Goal: Check status: Check status

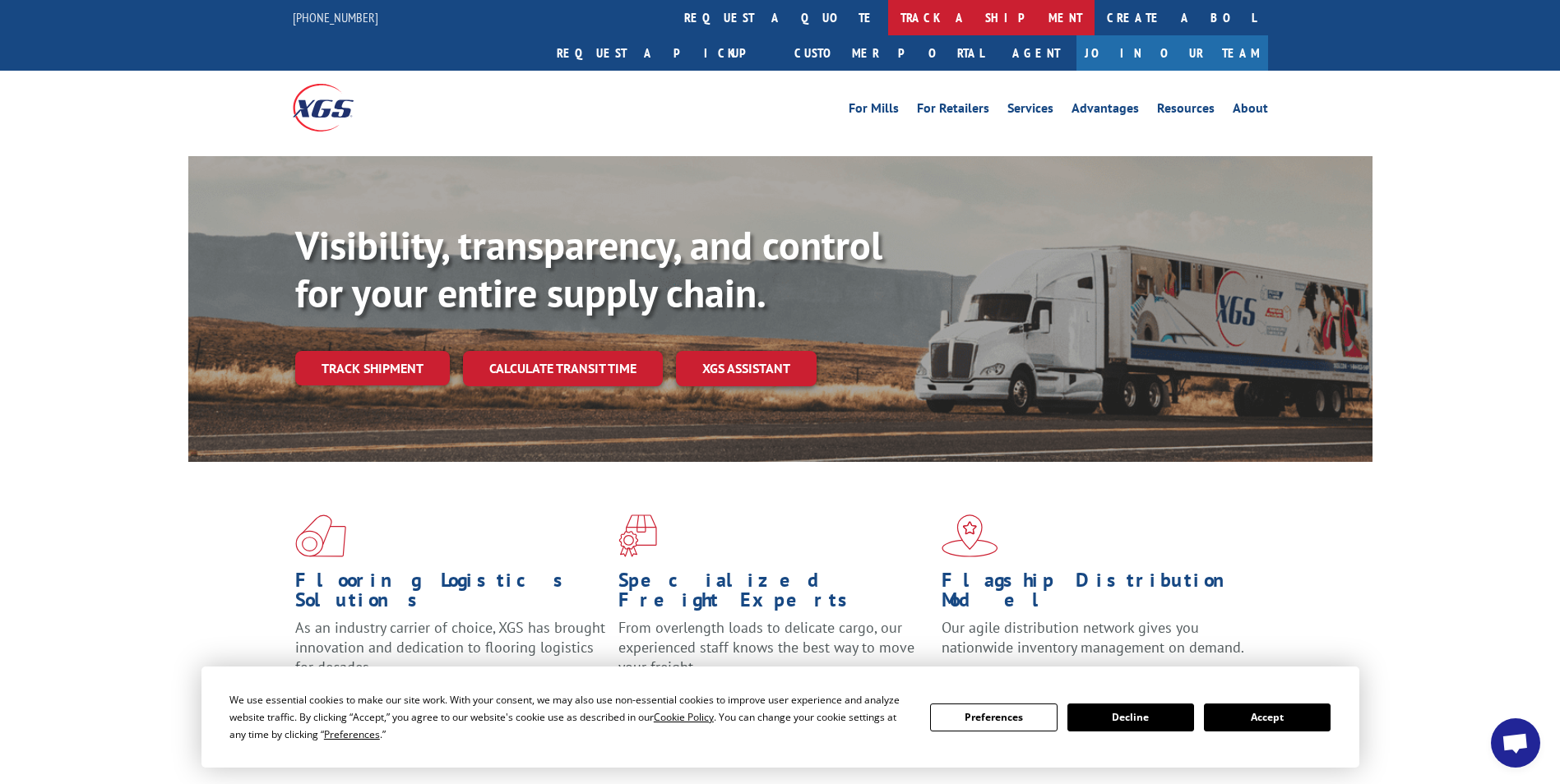
click at [888, 12] on link "track a shipment" at bounding box center [991, 17] width 206 height 35
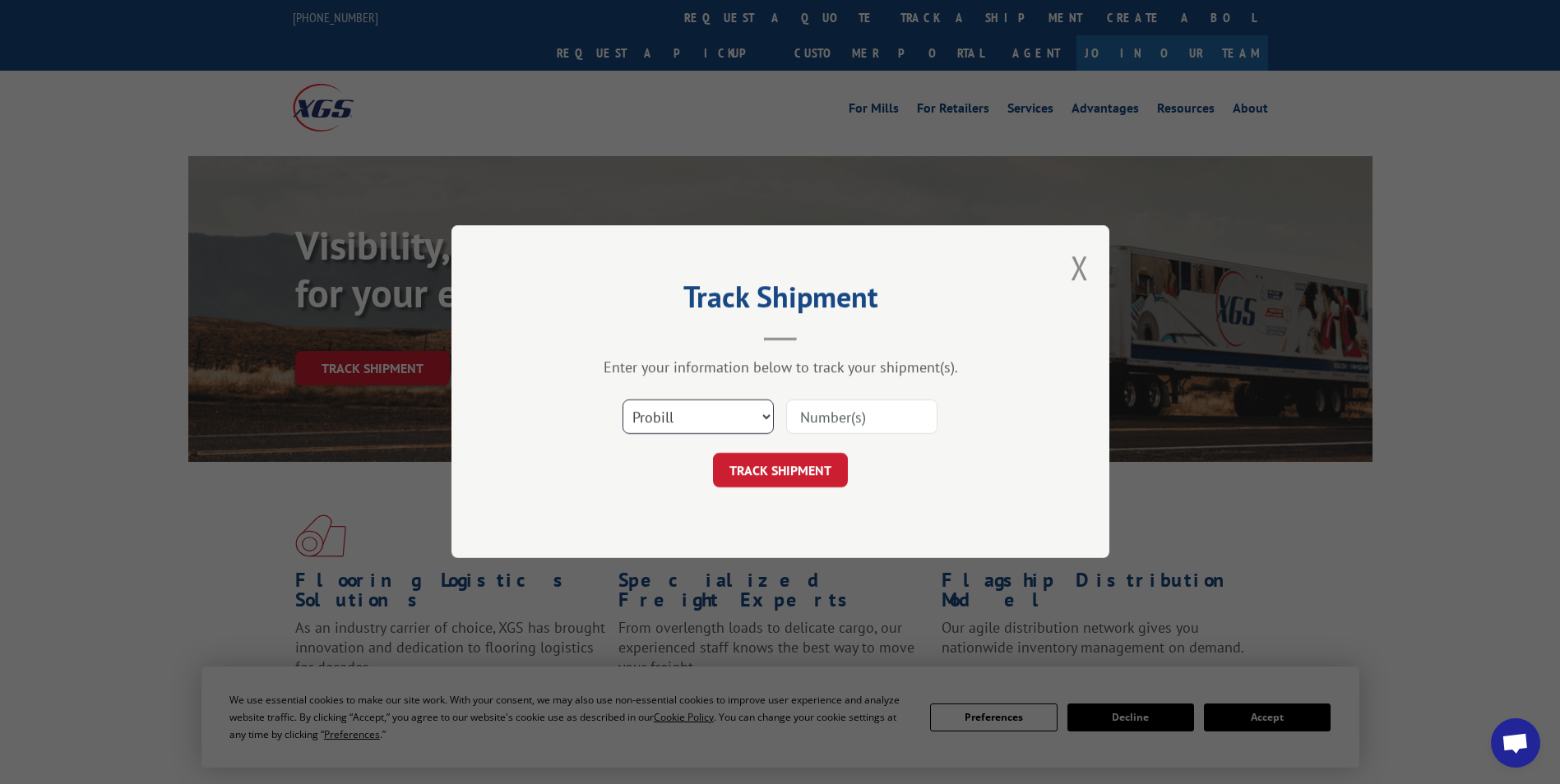
click at [765, 416] on select "Select category... Probill BOL PO" at bounding box center [699, 417] width 152 height 35
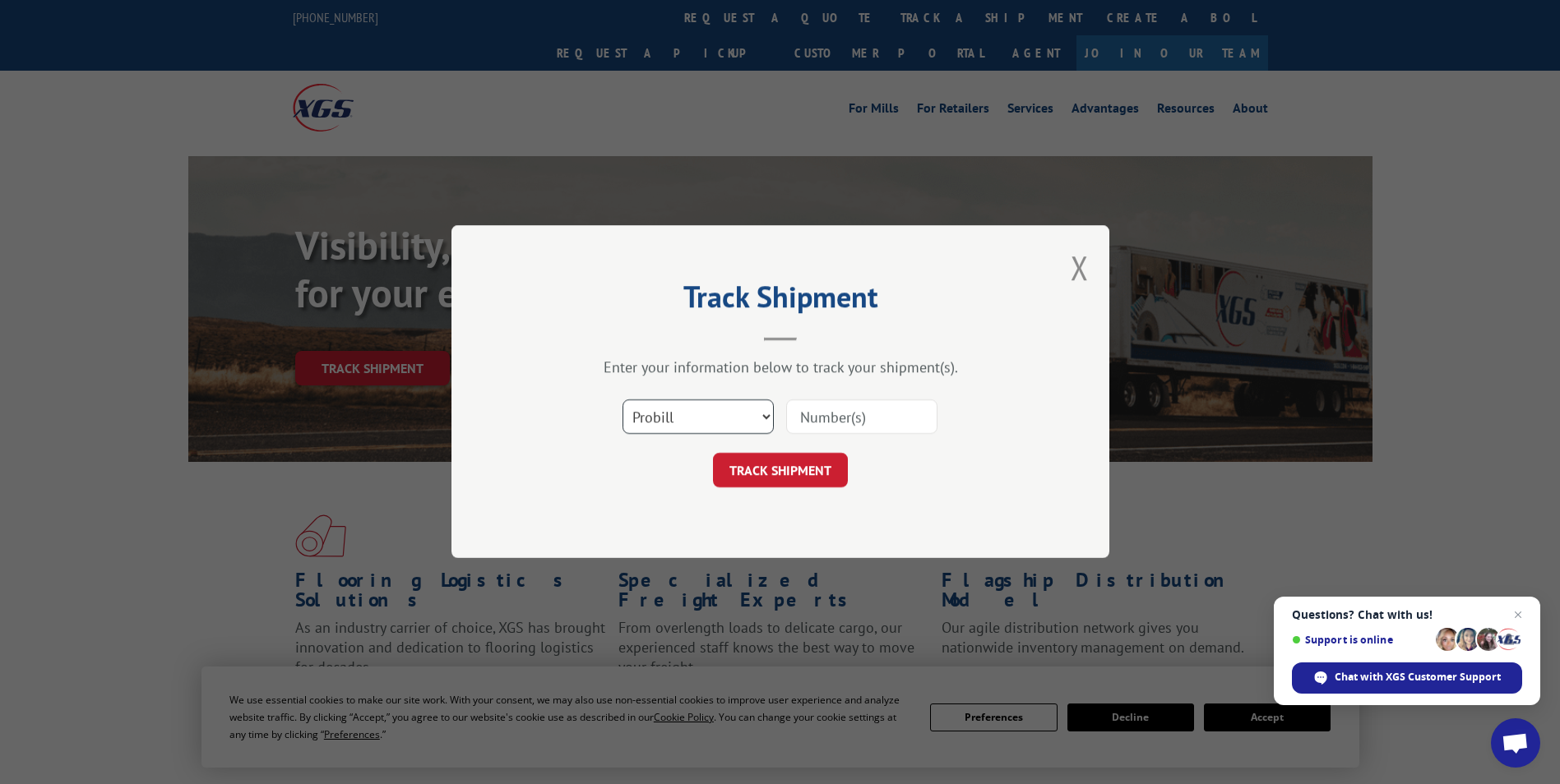
select select "bol"
click at [623, 400] on select "Select category... Probill BOL PO" at bounding box center [699, 417] width 152 height 35
click at [848, 422] on input at bounding box center [862, 417] width 152 height 35
paste input "664080"
type input "664080"
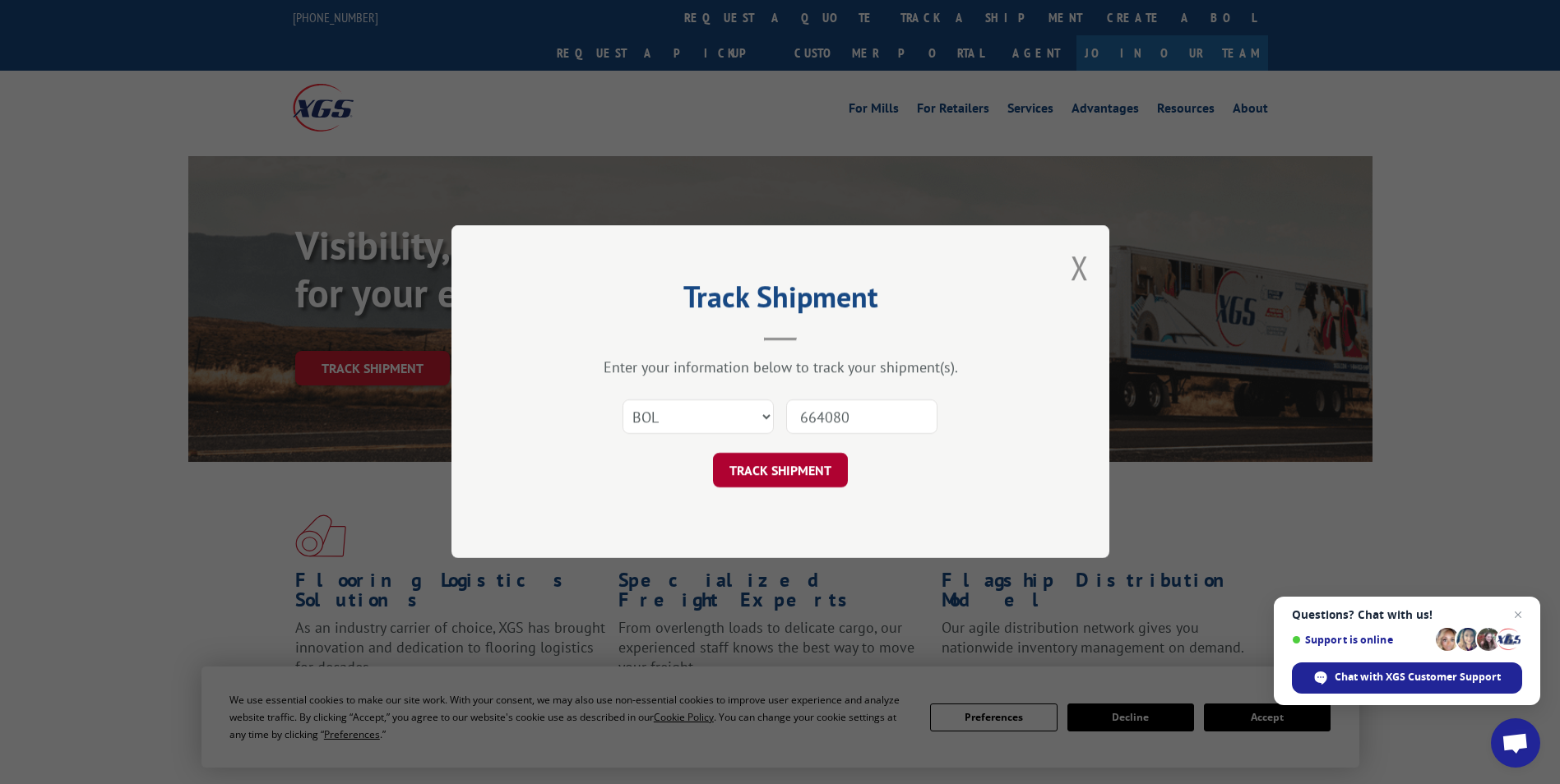
click at [774, 477] on button "TRACK SHIPMENT" at bounding box center [780, 470] width 135 height 35
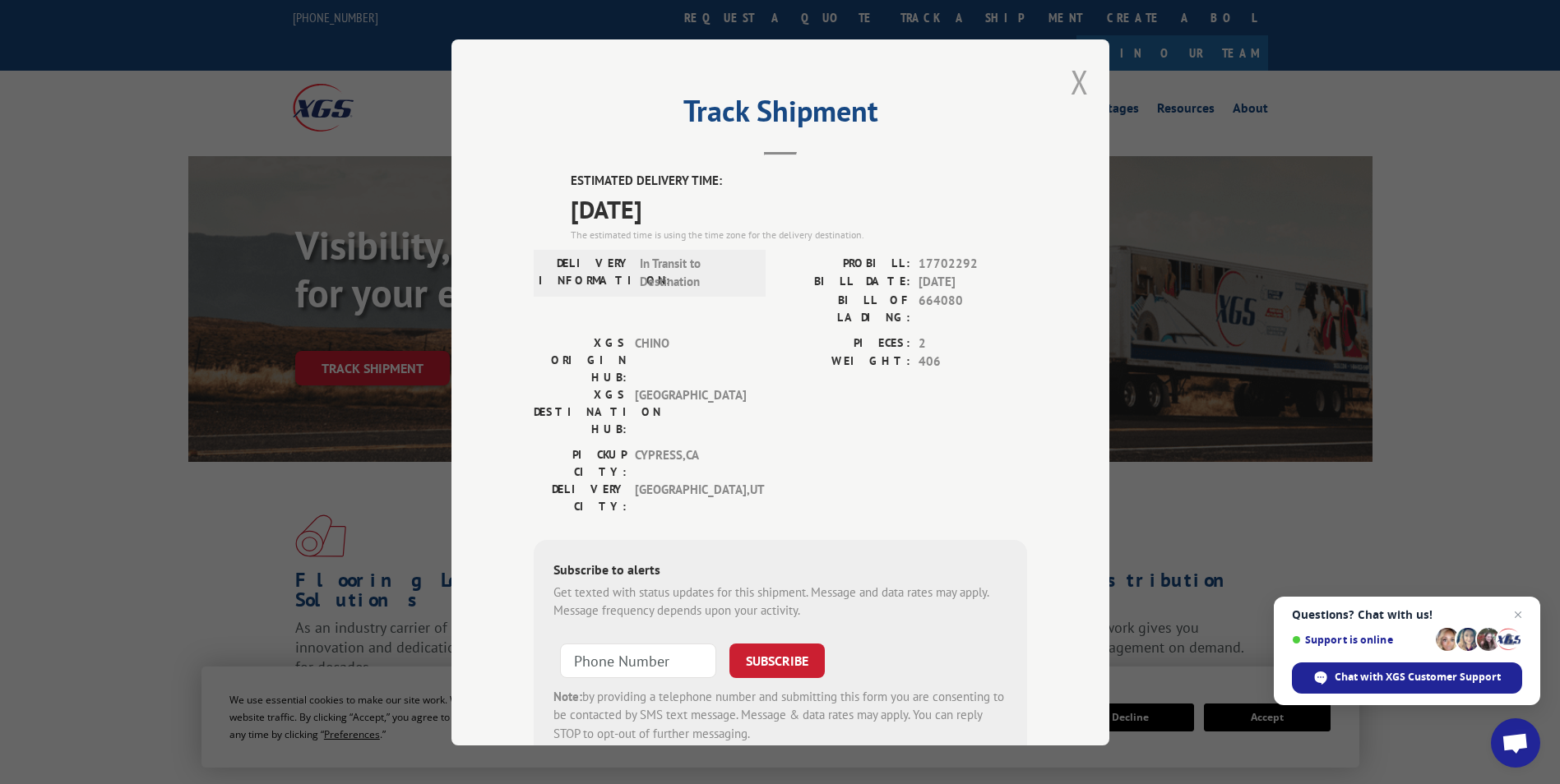
click at [1074, 81] on button "Close modal" at bounding box center [1080, 82] width 18 height 44
